Goal: Task Accomplishment & Management: Use online tool/utility

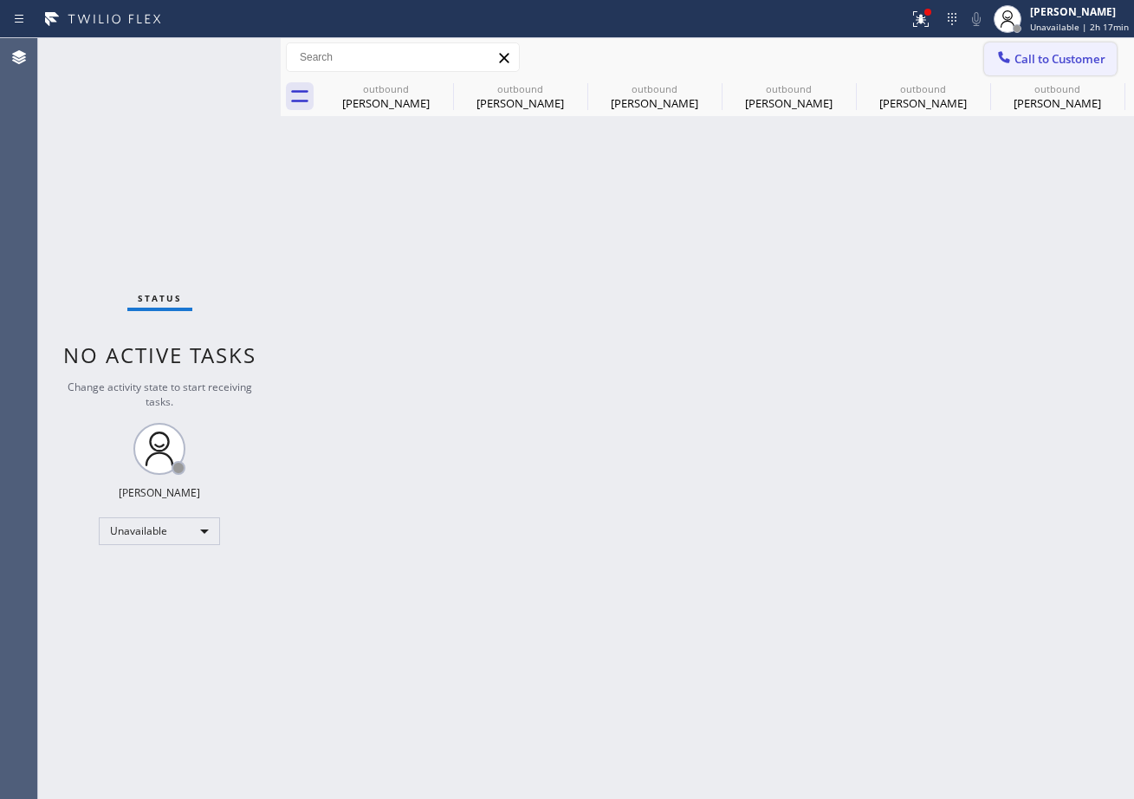
click at [1050, 66] on span "Call to Customer" at bounding box center [1060, 59] width 91 height 16
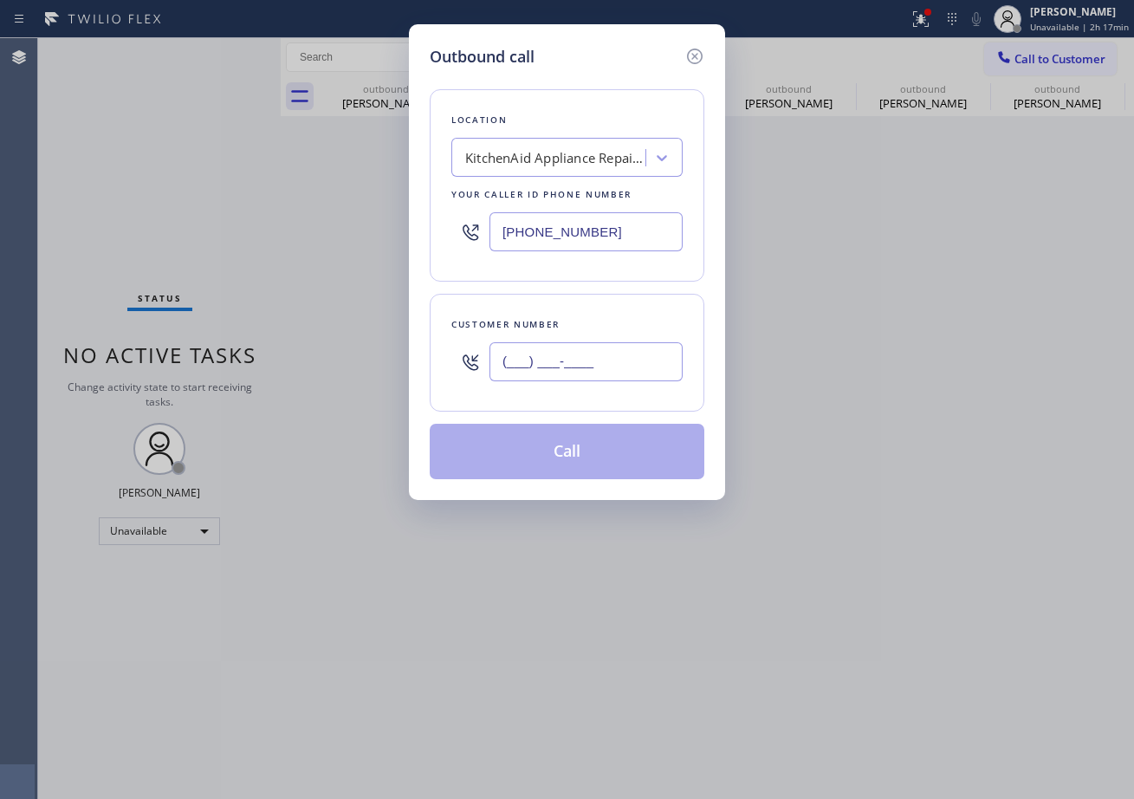
click at [610, 363] on input "(___) ___-____" at bounding box center [586, 361] width 193 height 39
paste input "text"
type input "(___) ___-____"
drag, startPoint x: 622, startPoint y: 233, endPoint x: 426, endPoint y: 230, distance: 195.9
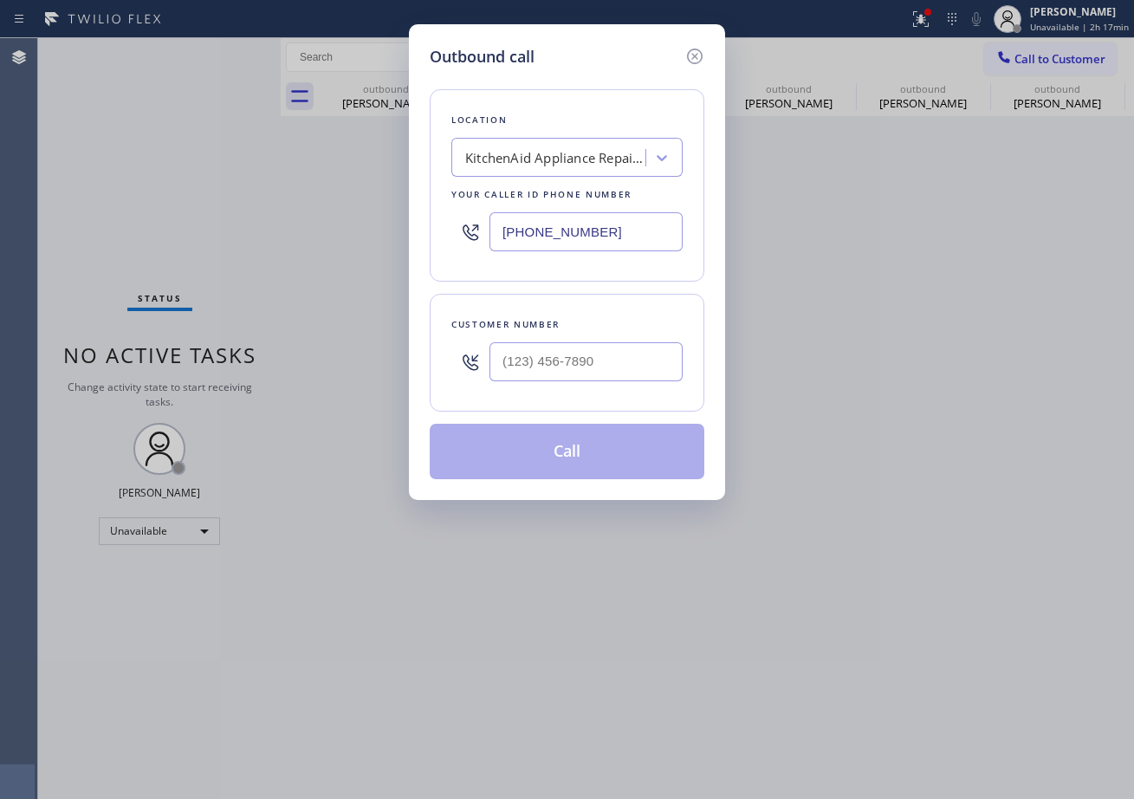
click at [426, 230] on div "Outbound call Location KitchenAid Appliance Repair Service [GEOGRAPHIC_DATA] Yo…" at bounding box center [567, 262] width 316 height 476
paste input "224) 246-8334"
type input "[PHONE_NUMBER]"
click at [587, 365] on input "(___) ___-____" at bounding box center [586, 361] width 193 height 39
paste input "224) 514-2453"
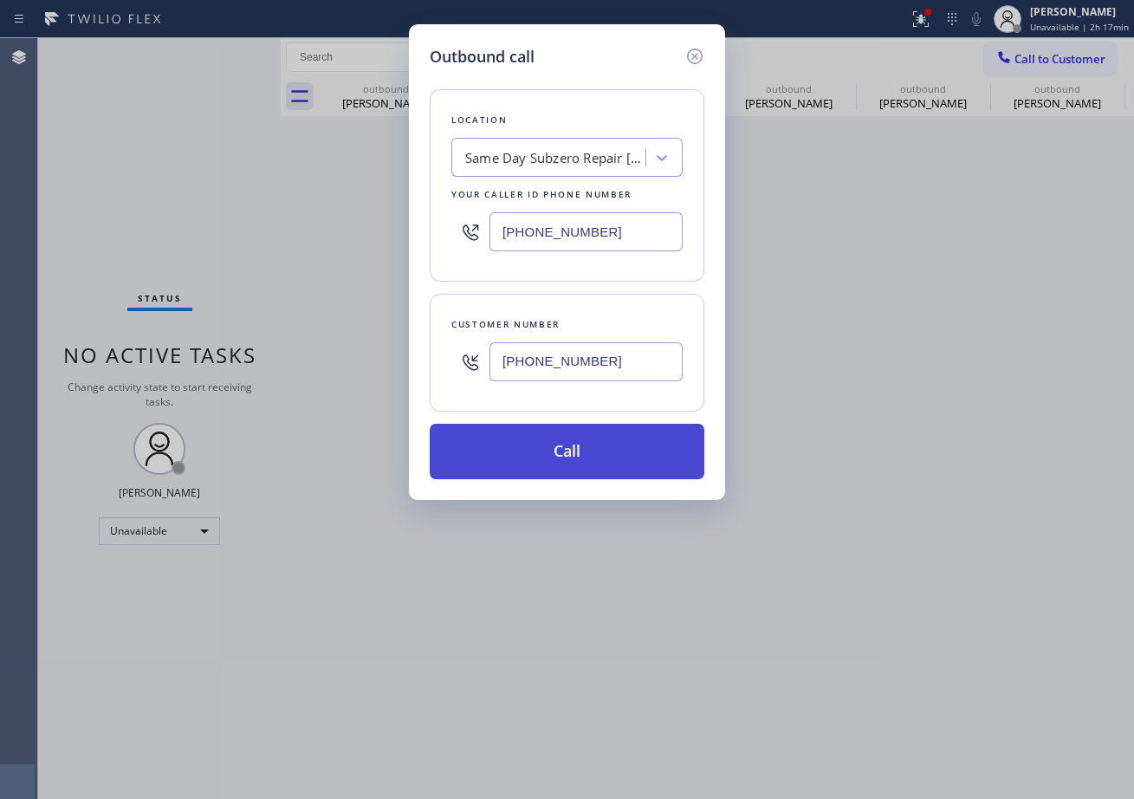
click at [567, 451] on button "Call" at bounding box center [567, 451] width 275 height 55
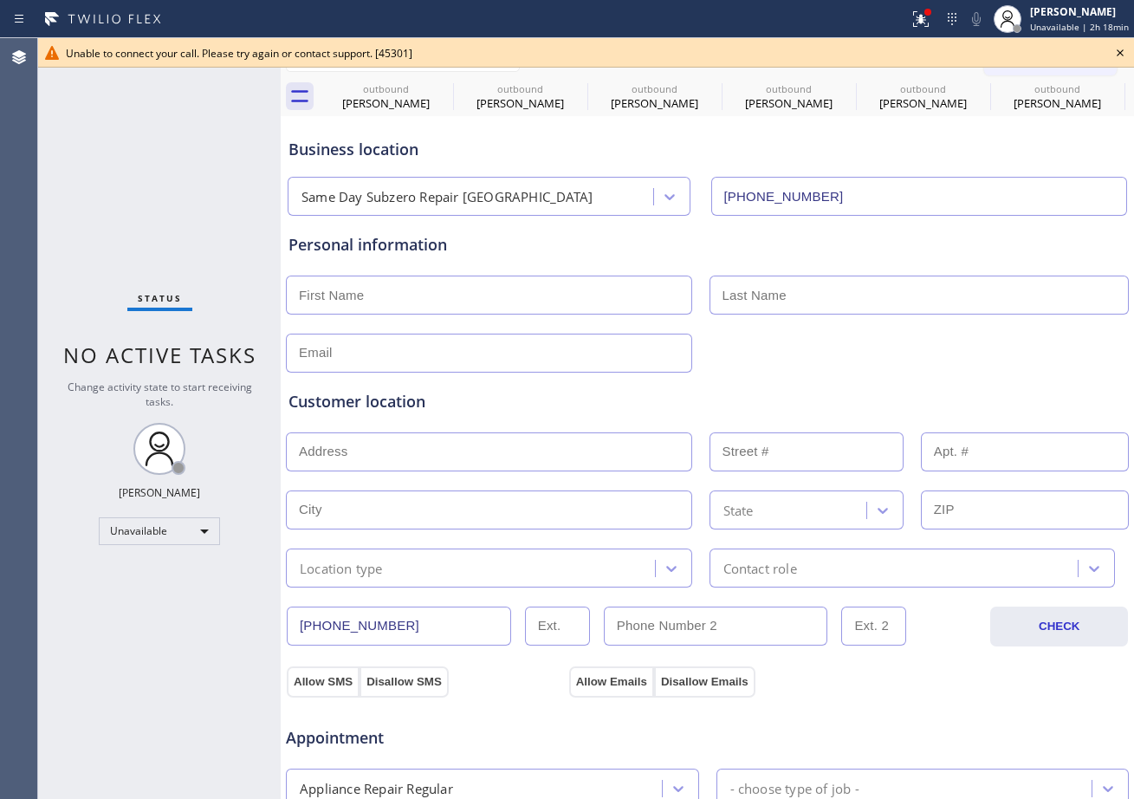
click at [1120, 52] on icon at bounding box center [1120, 52] width 7 height 7
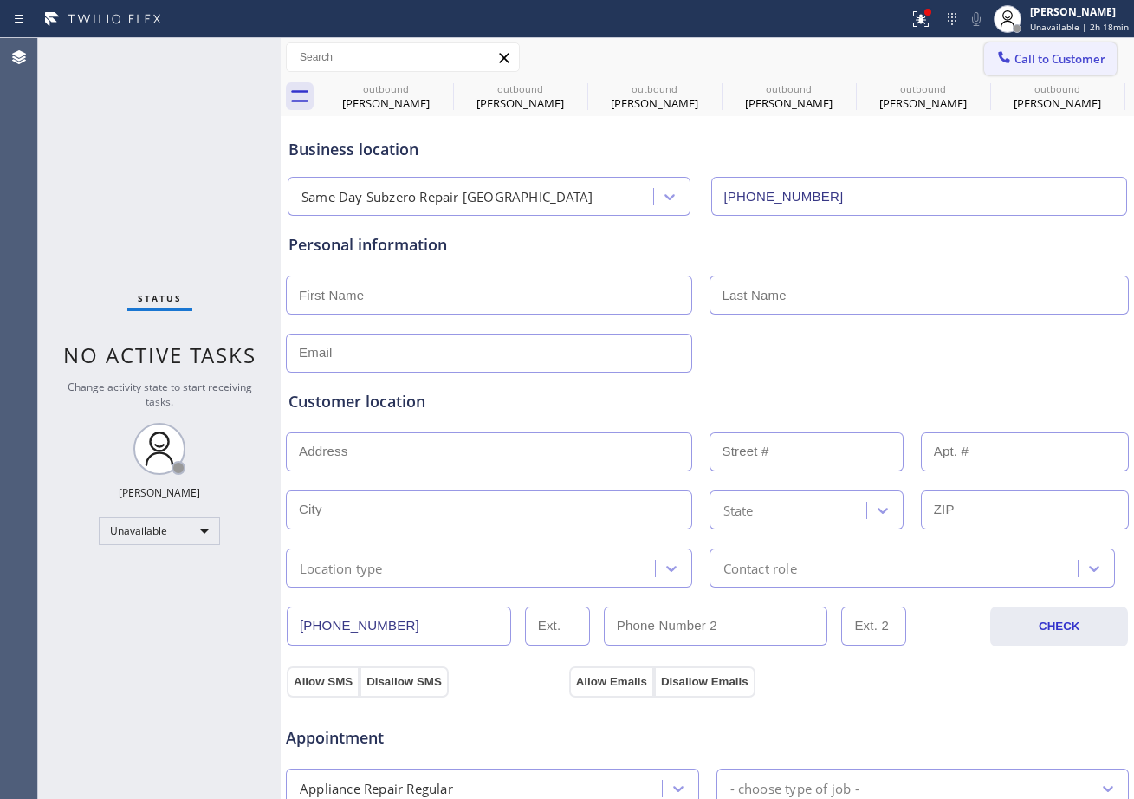
click at [1035, 60] on span "Call to Customer" at bounding box center [1060, 59] width 91 height 16
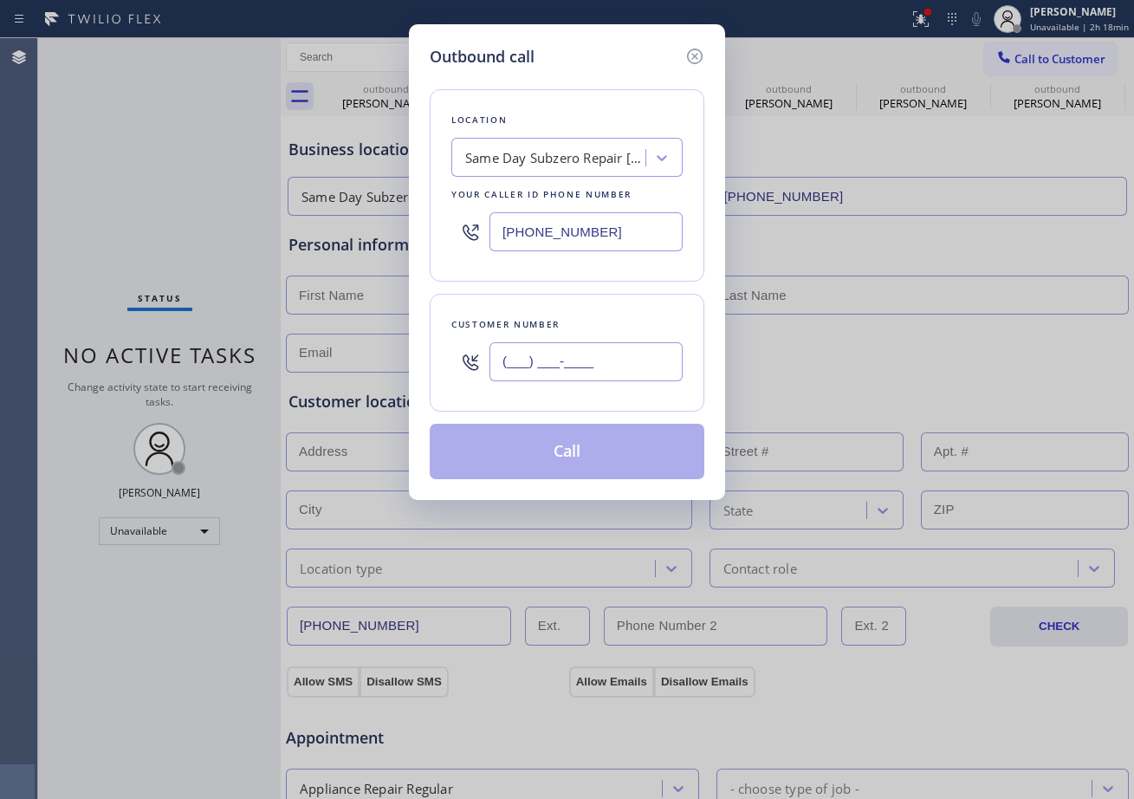
click at [542, 371] on input "(___) ___-____" at bounding box center [586, 361] width 193 height 39
paste input "224) 514-2453"
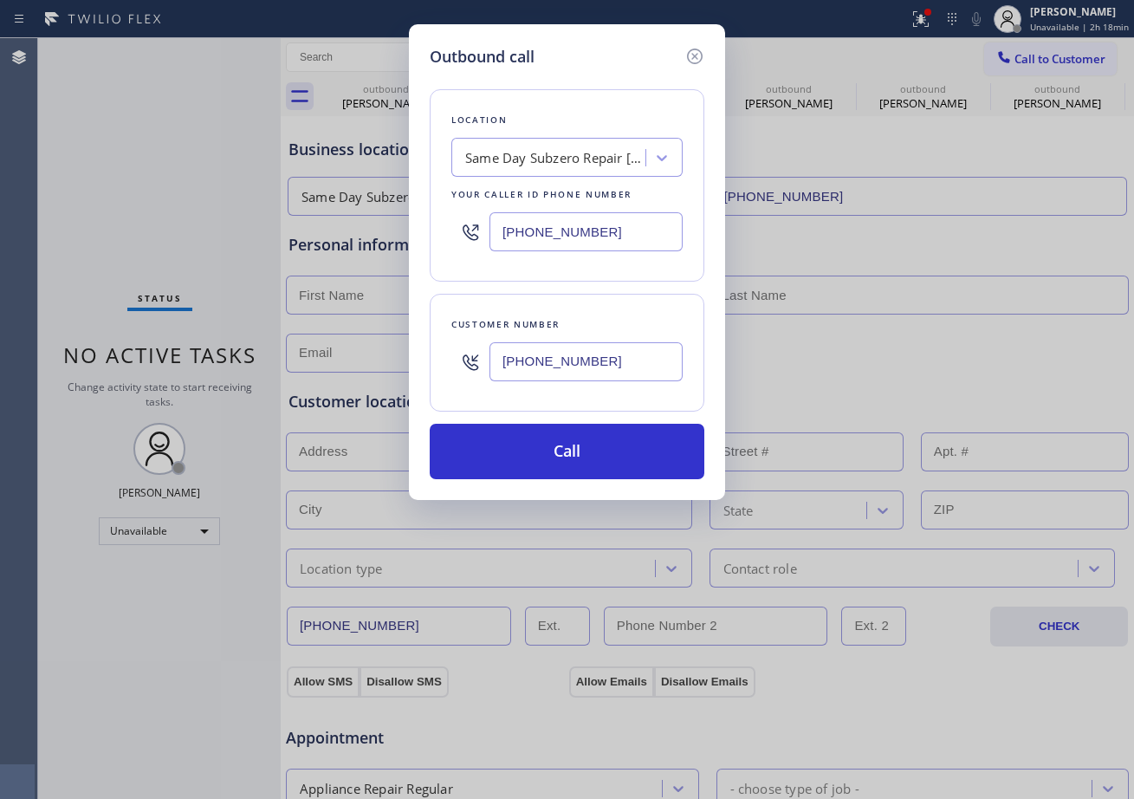
type input "[PHONE_NUMBER]"
drag, startPoint x: 625, startPoint y: 230, endPoint x: 258, endPoint y: 231, distance: 366.6
click at [258, 231] on div "Outbound call Location Same Day Subzero Repair [GEOGRAPHIC_DATA] Your caller id…" at bounding box center [567, 399] width 1134 height 799
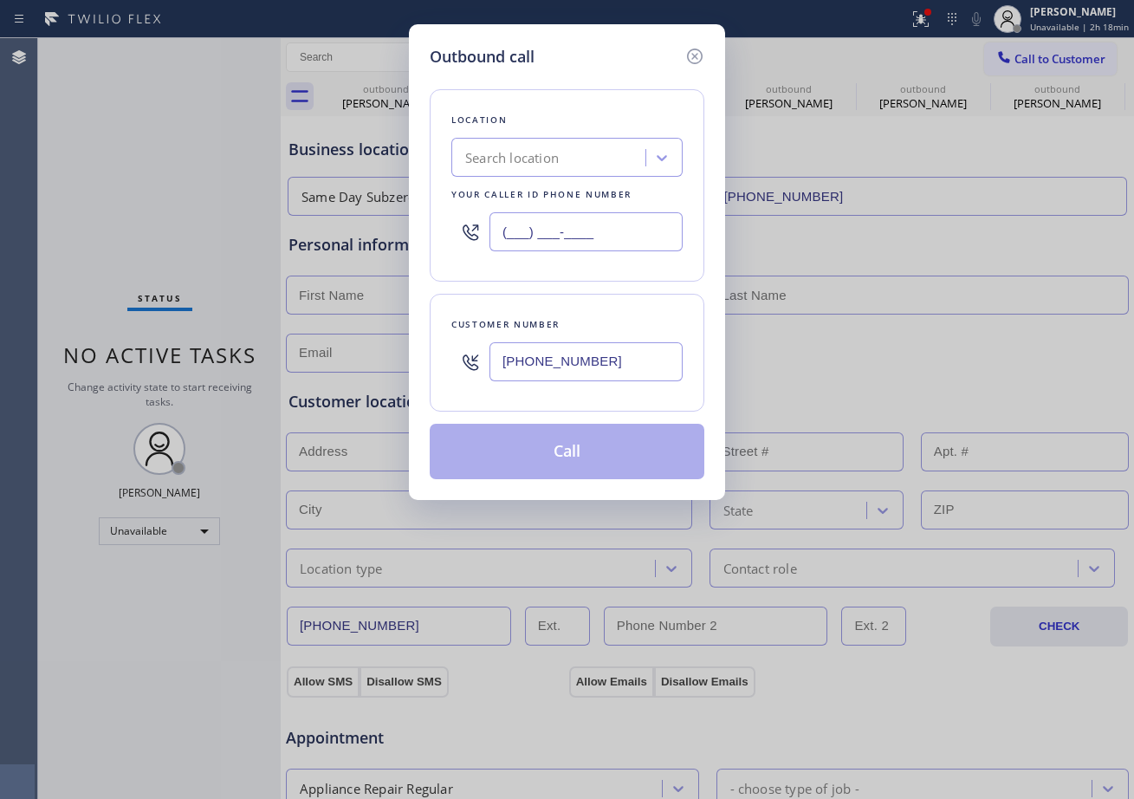
type input "(___) ___-____"
click at [529, 170] on div "Search location" at bounding box center [551, 158] width 189 height 30
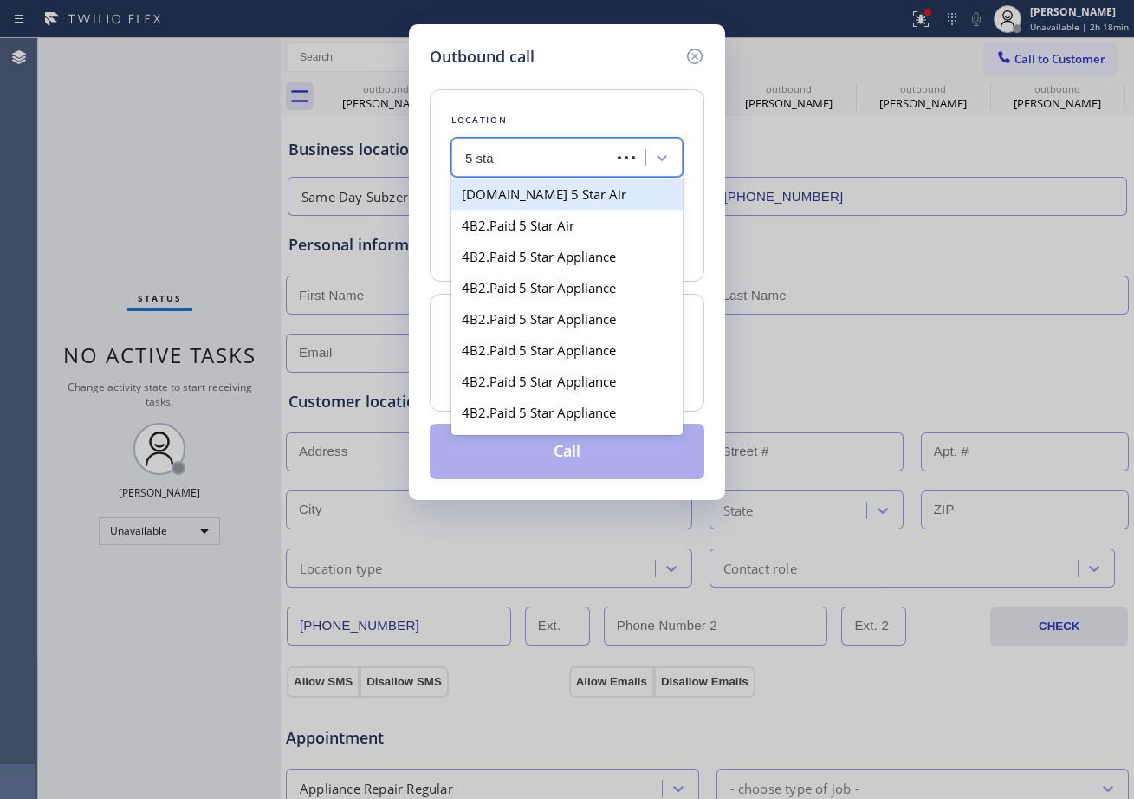
type input "5 star"
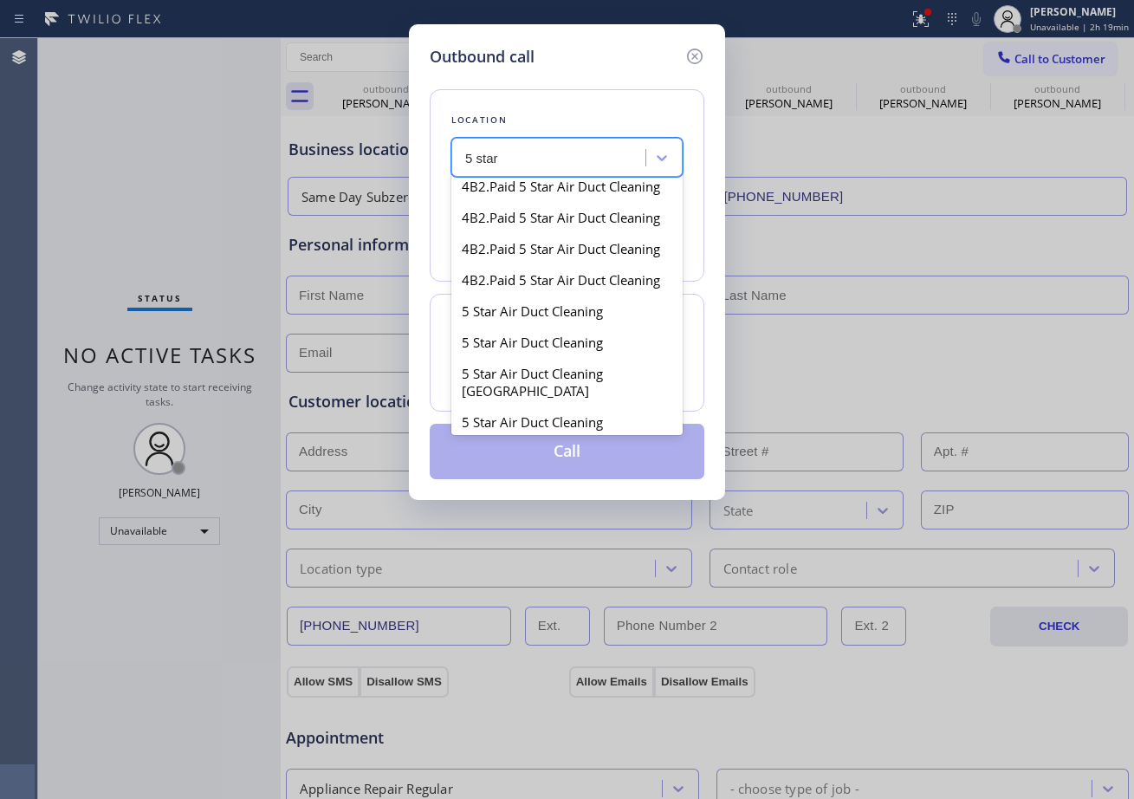
scroll to position [1560, 0]
click at [524, 159] on div "5 star" at bounding box center [551, 158] width 189 height 30
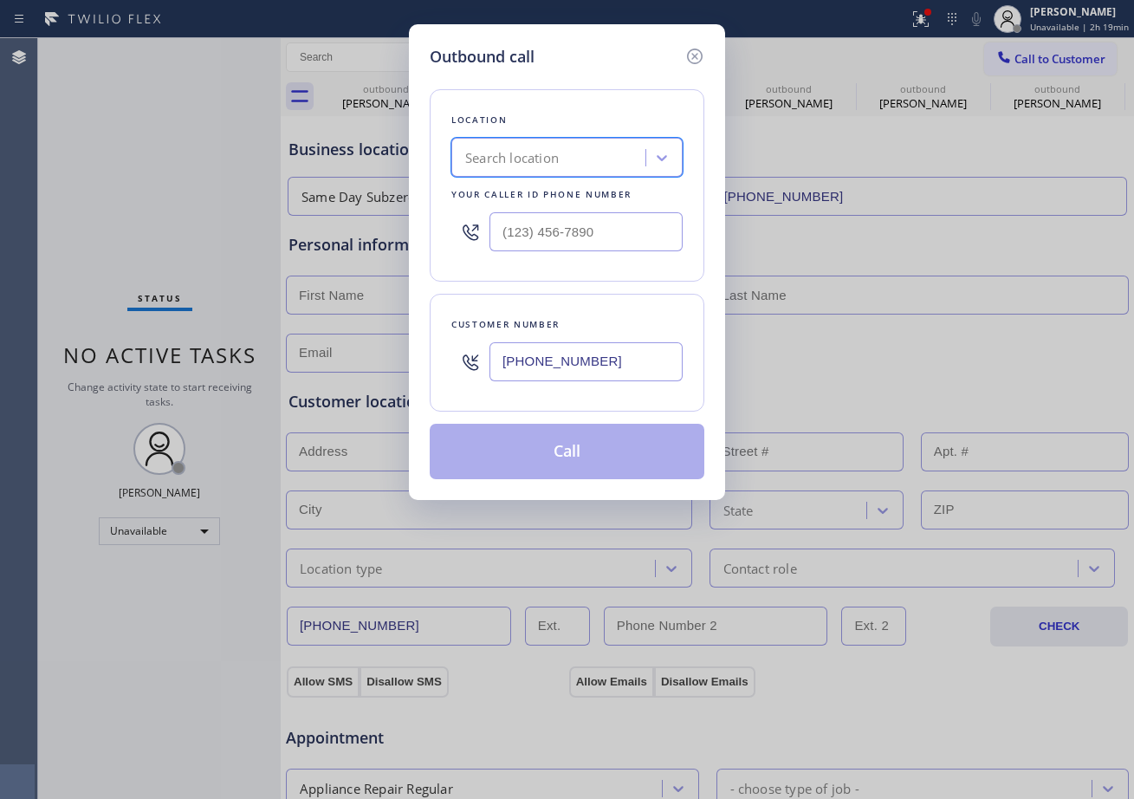
click at [524, 159] on div "Search location" at bounding box center [512, 158] width 94 height 20
type input "5 star appl"
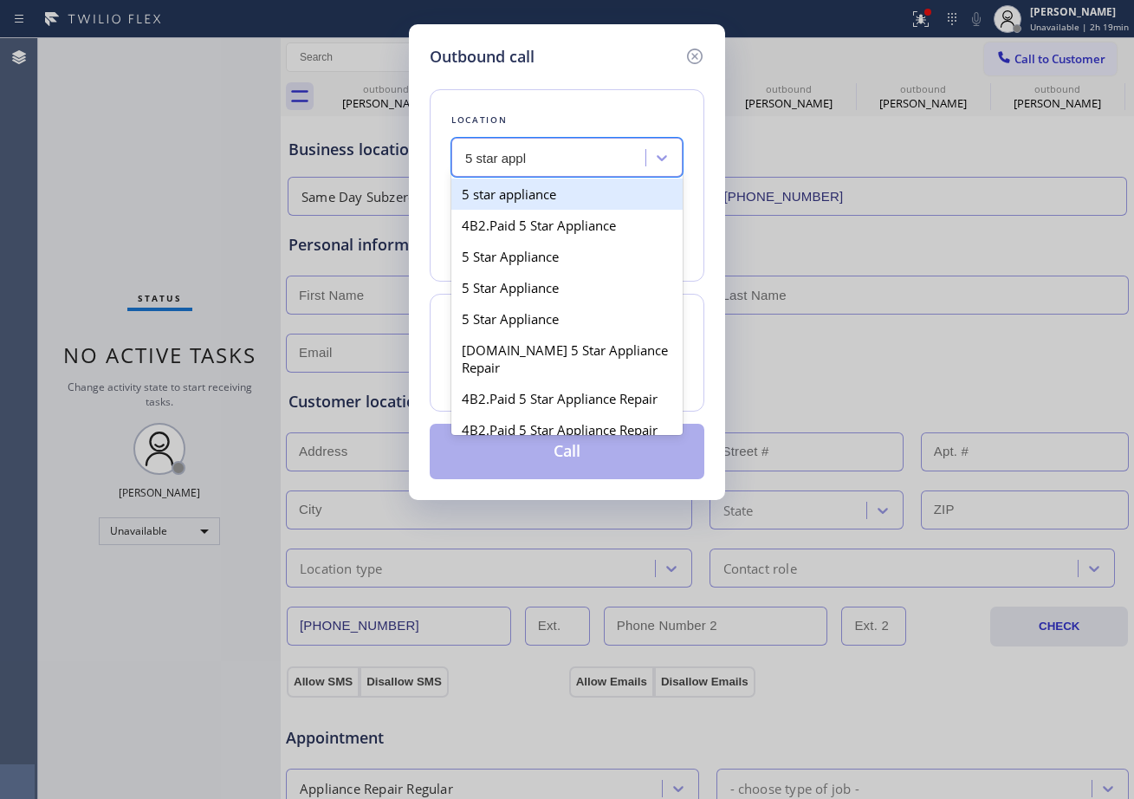
click at [529, 198] on div "5 star appliance" at bounding box center [566, 194] width 231 height 31
type input "[PHONE_NUMBER]"
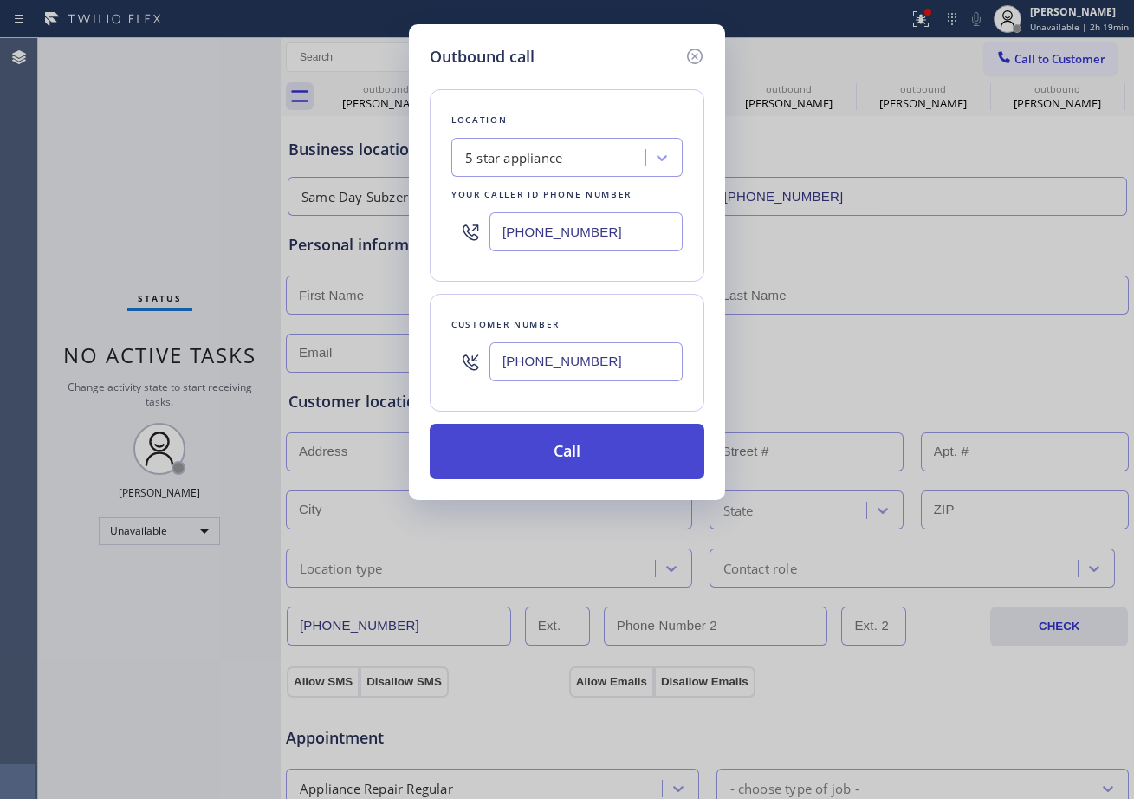
click at [575, 458] on button "Call" at bounding box center [567, 451] width 275 height 55
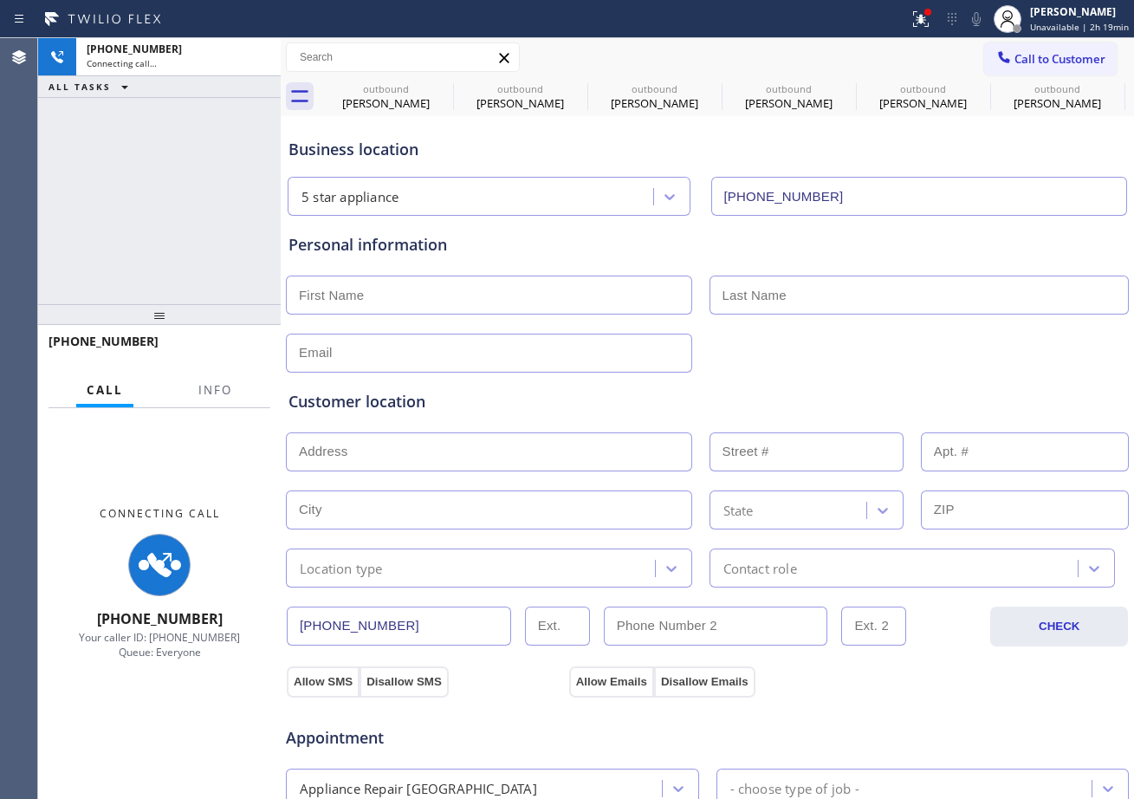
type input "[PHONE_NUMBER]"
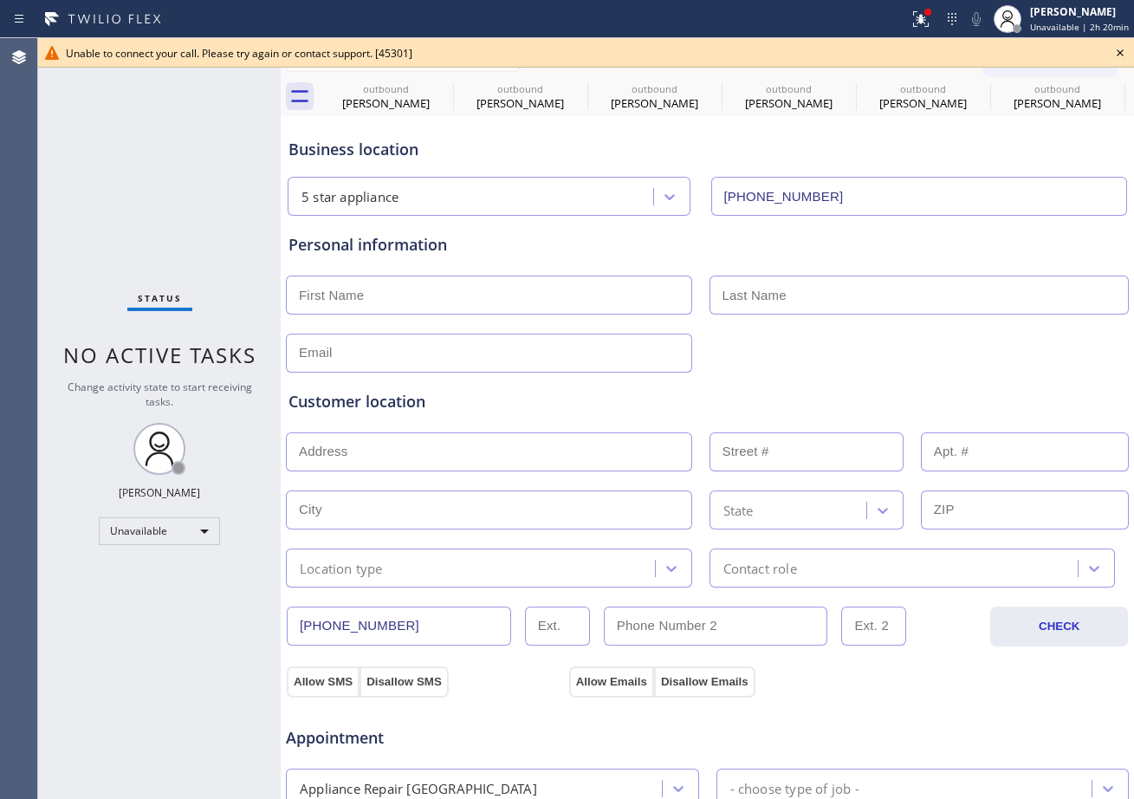
click at [1119, 53] on icon at bounding box center [1120, 52] width 21 height 21
